Goal: Transaction & Acquisition: Purchase product/service

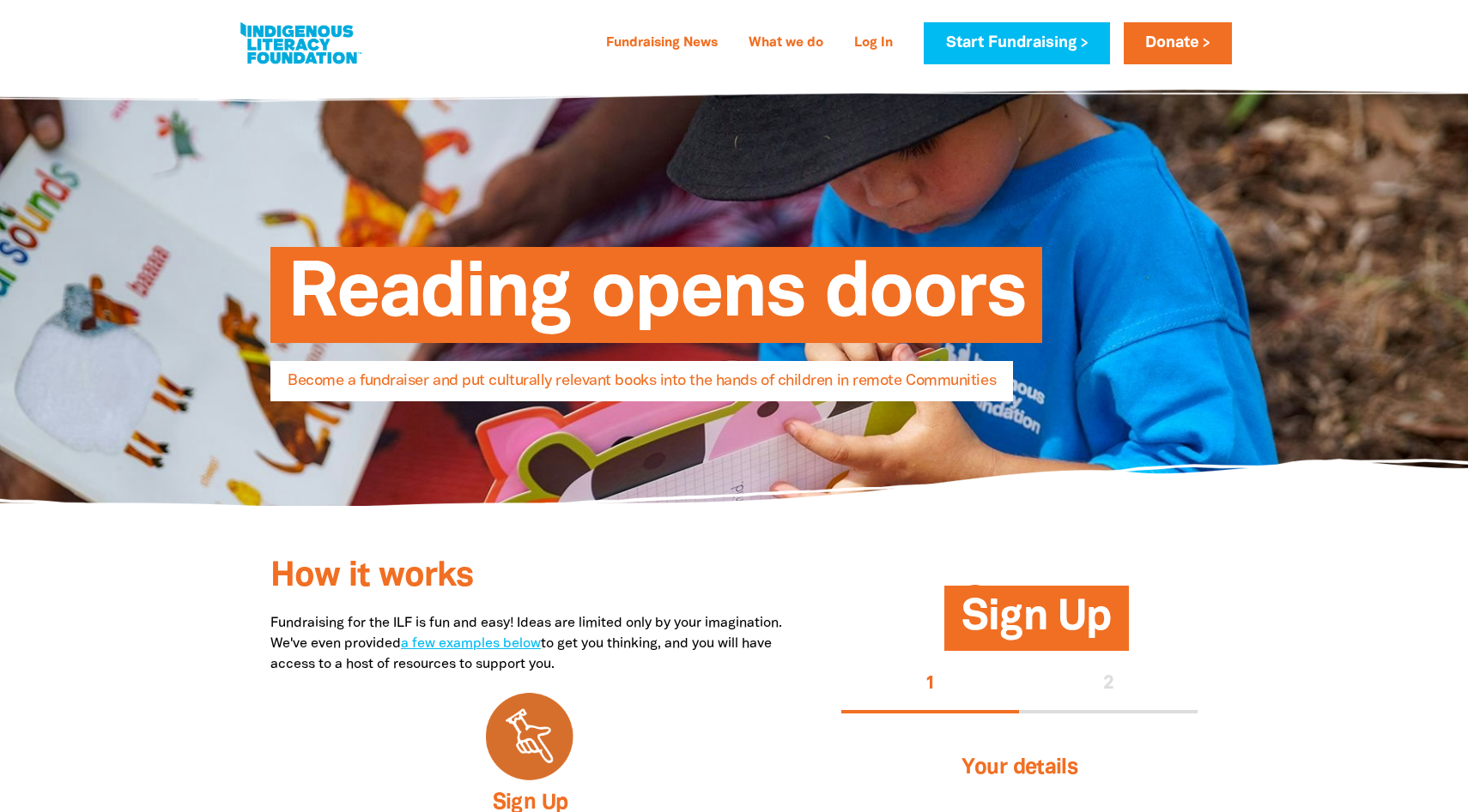
select select "AU"
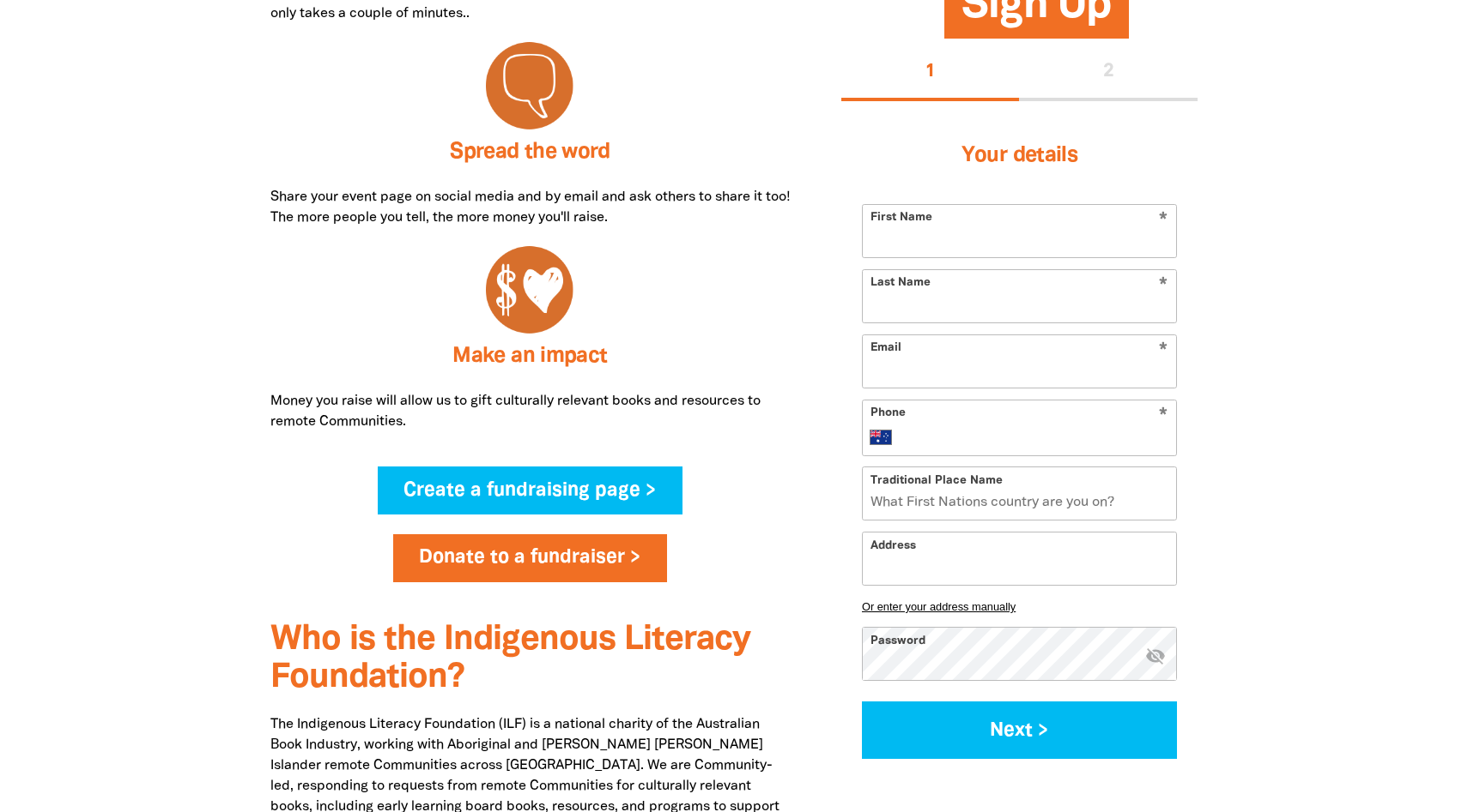
scroll to position [1102, 0]
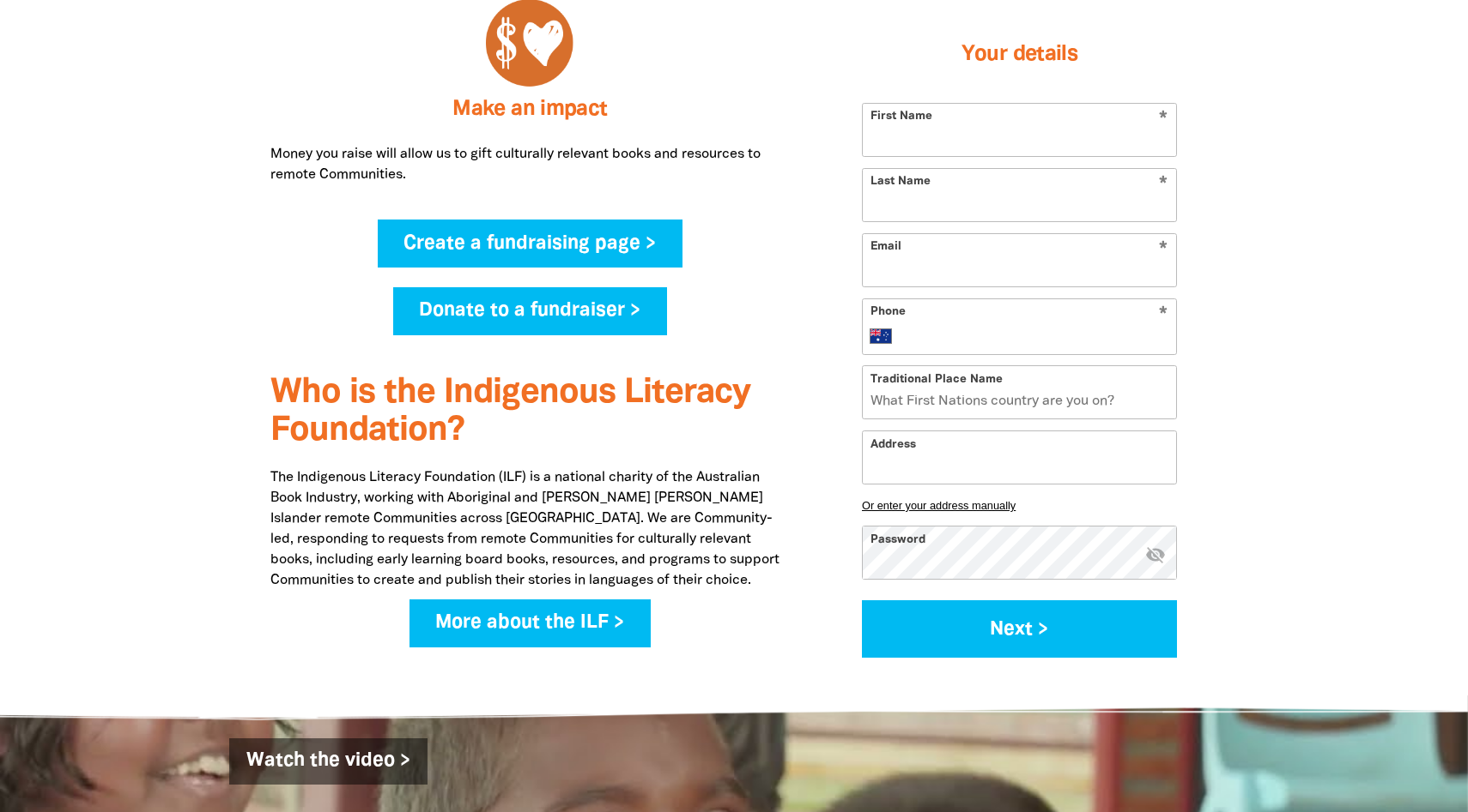
click at [625, 307] on link "Donate to a fundraiser >" at bounding box center [531, 312] width 275 height 48
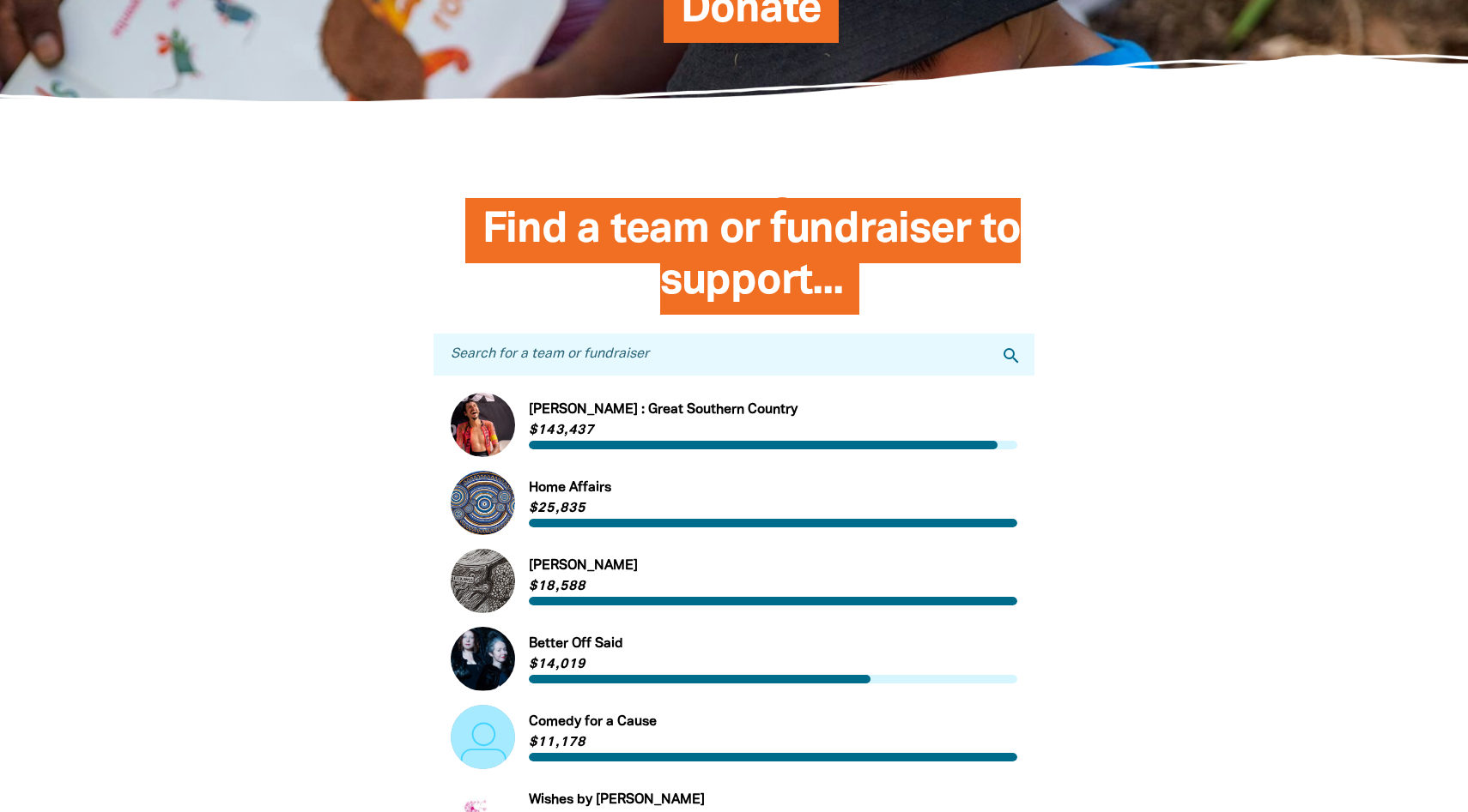
scroll to position [295, 0]
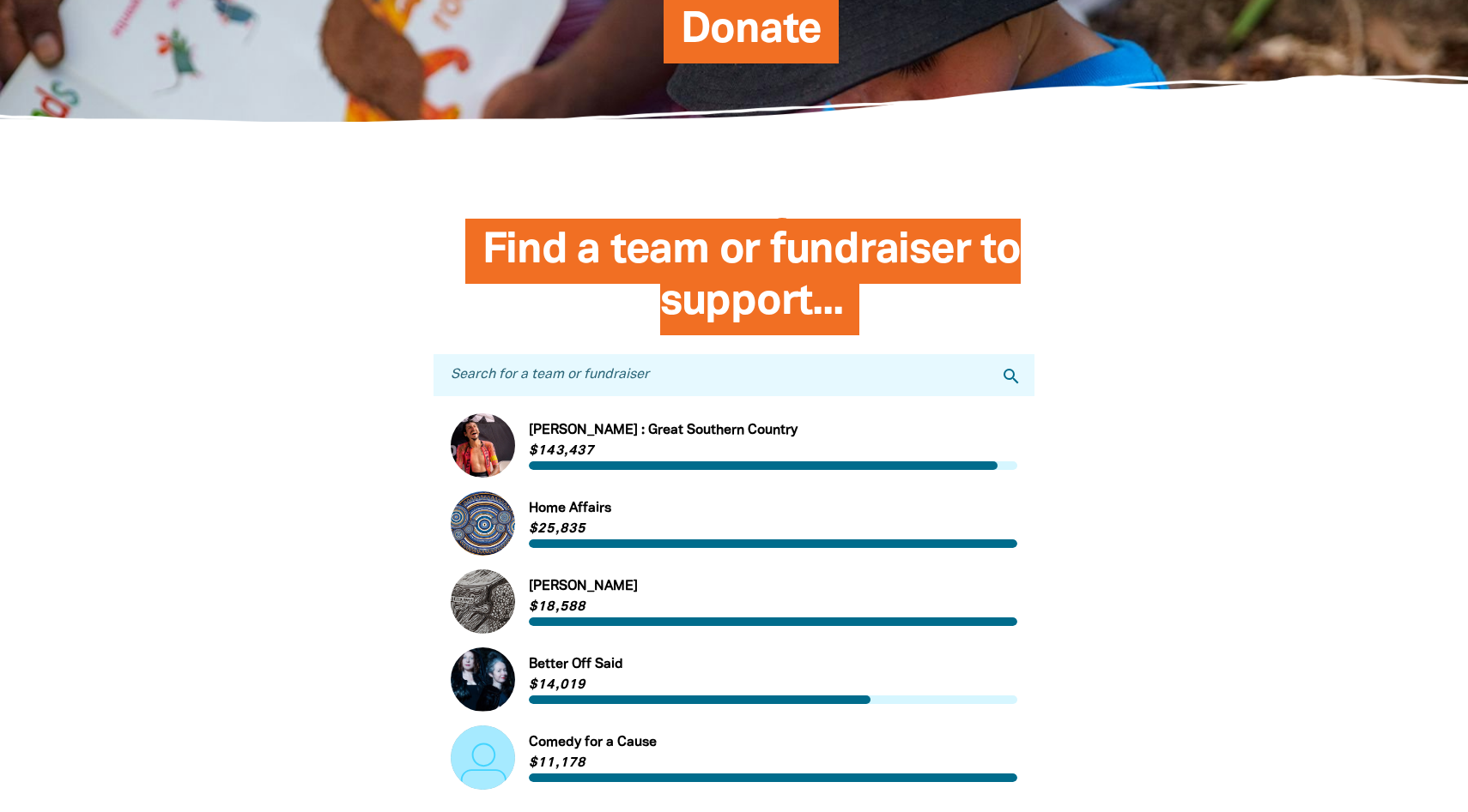
click at [661, 377] on input "Search for a team or fundraiser" at bounding box center [734, 375] width 600 height 42
type input "keira stone"
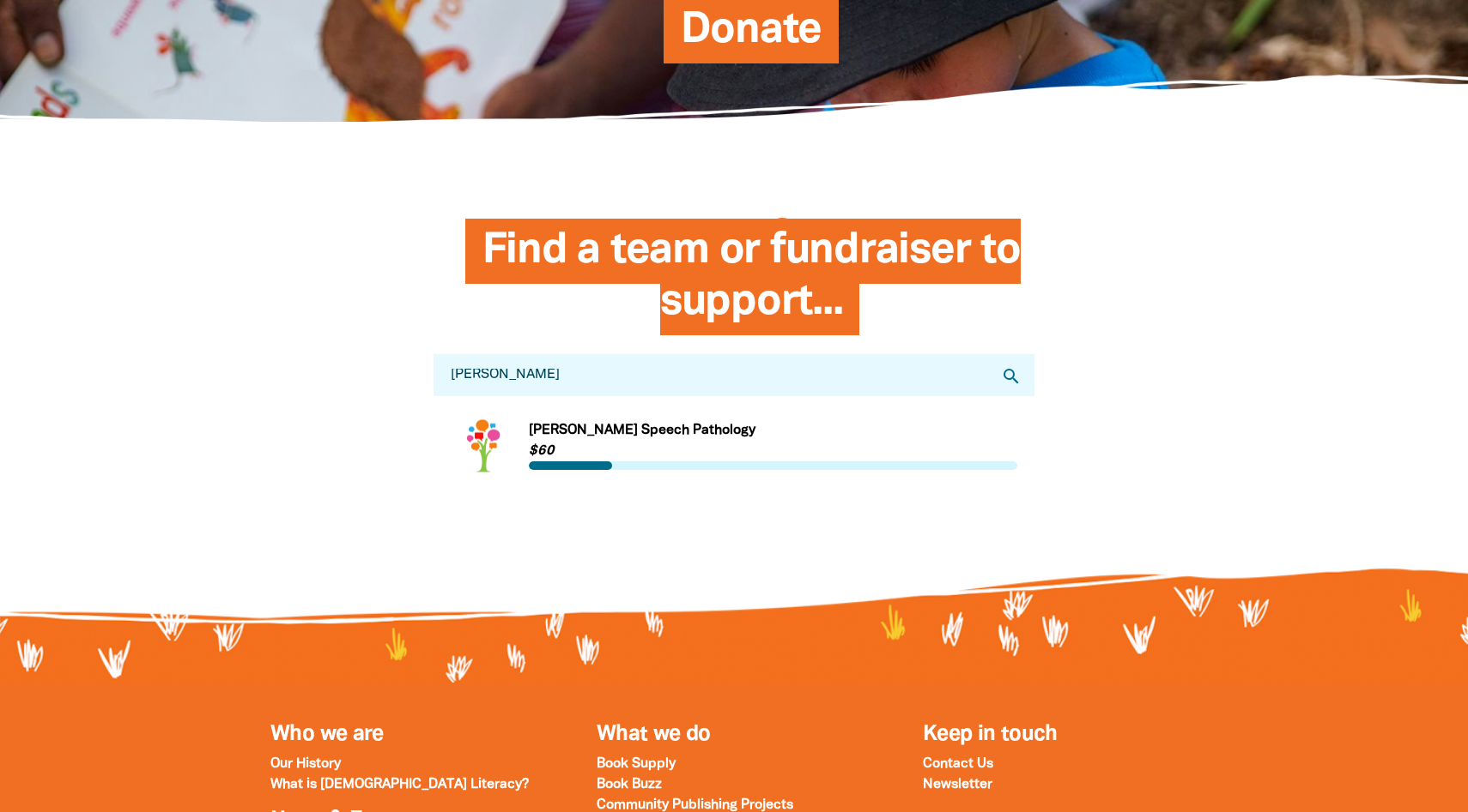
click at [488, 448] on link "Link to Keira Stone Speech Pathology" at bounding box center [733, 445] width 566 height 64
